Goal: Task Accomplishment & Management: Manage account settings

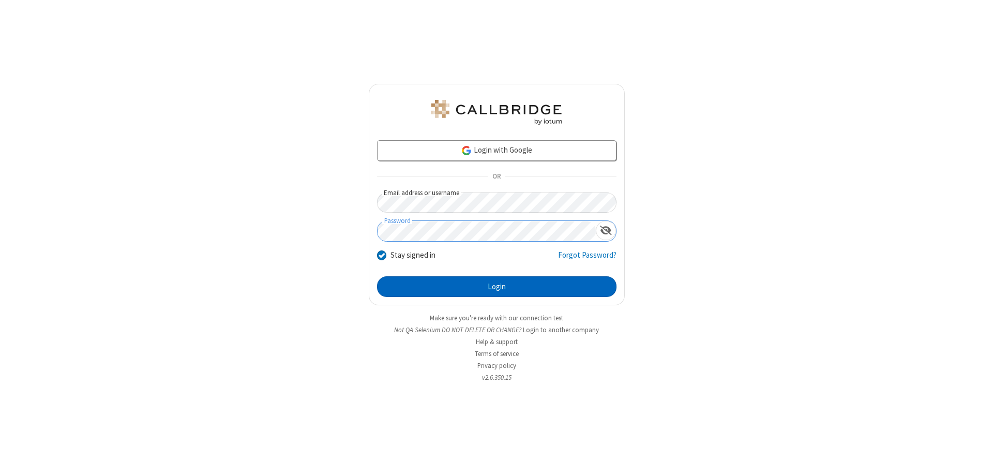
click at [496, 286] on button "Login" at bounding box center [496, 286] width 239 height 21
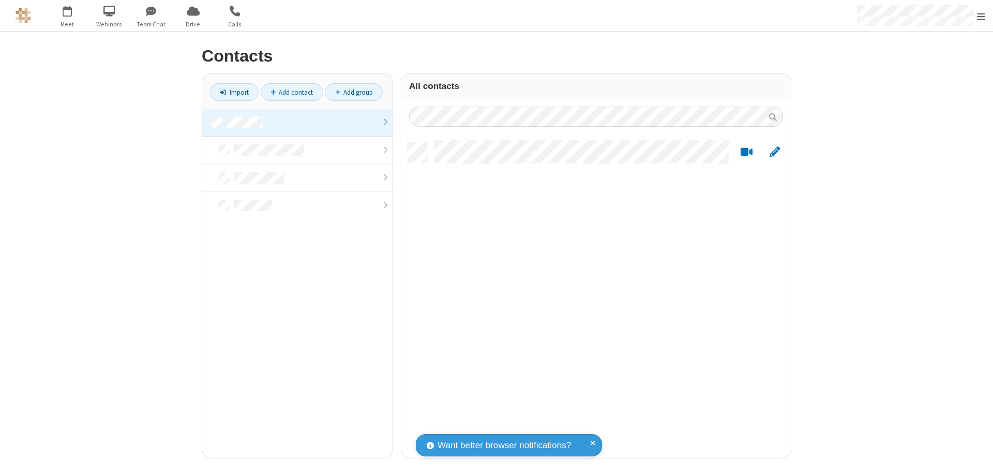
scroll to position [315, 382]
click at [297, 122] on link at bounding box center [297, 123] width 190 height 28
click at [292, 92] on link "Add contact" at bounding box center [292, 92] width 63 height 18
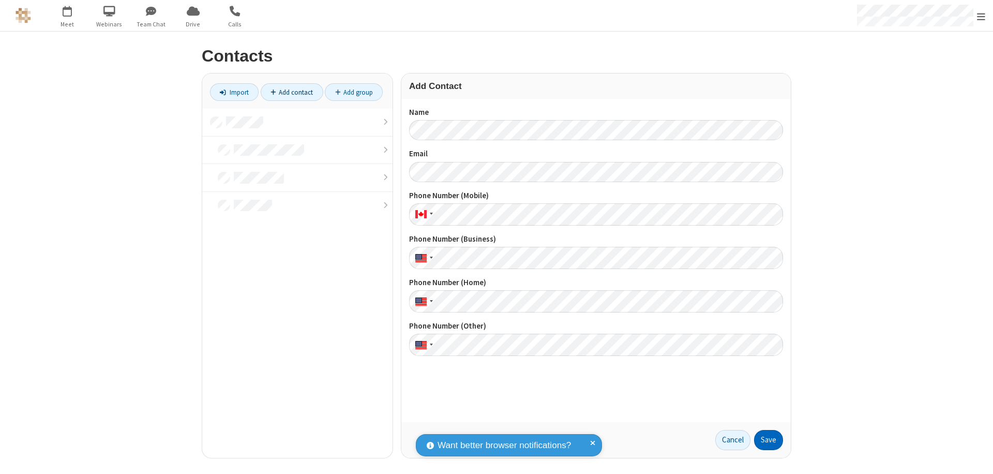
click at [768, 439] on button "Save" at bounding box center [768, 440] width 29 height 21
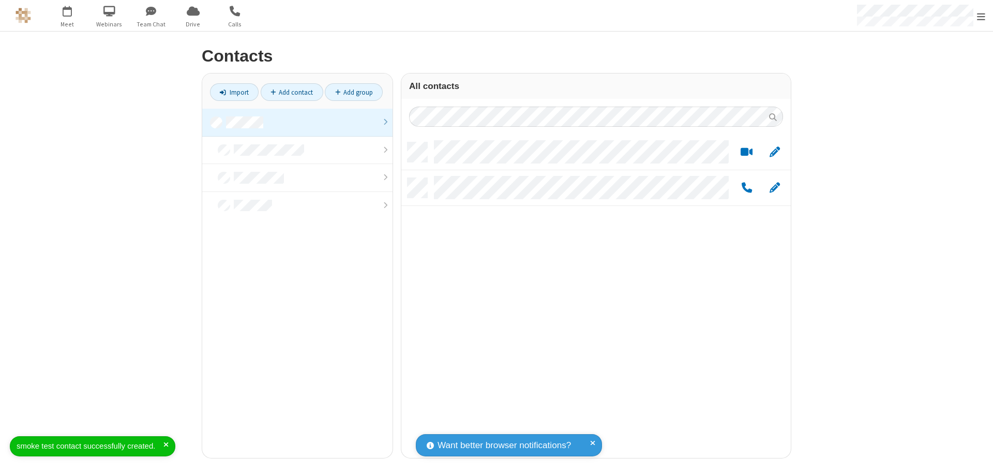
scroll to position [315, 382]
